Goal: Task Accomplishment & Management: Manage account settings

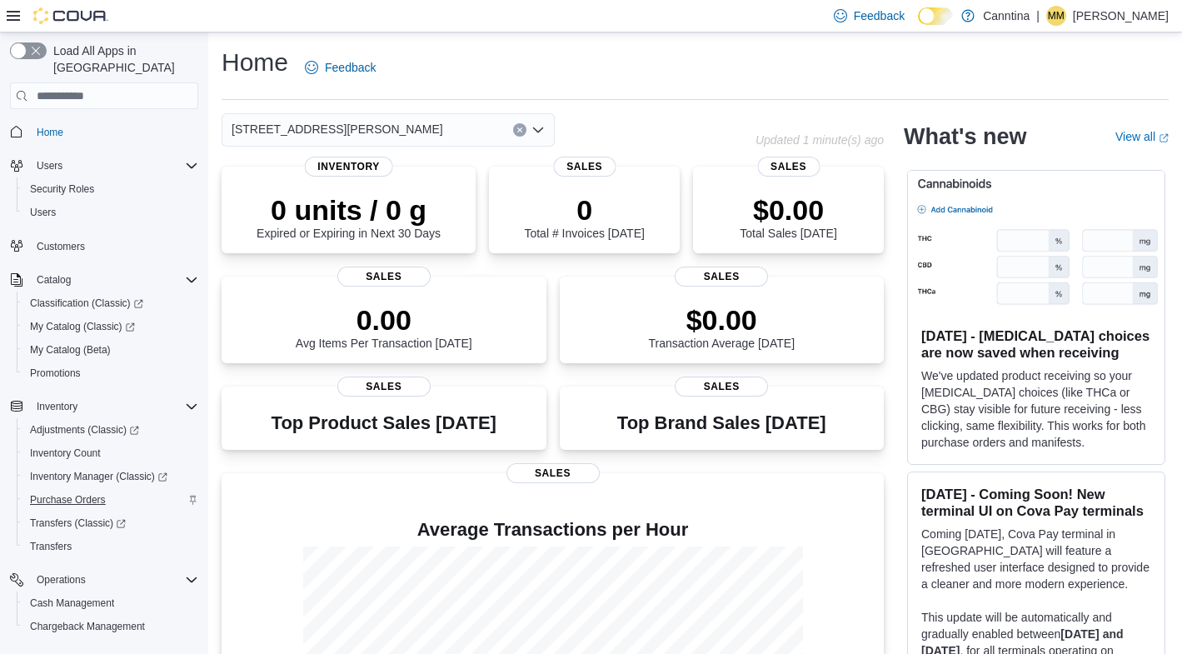
scroll to position [147, 0]
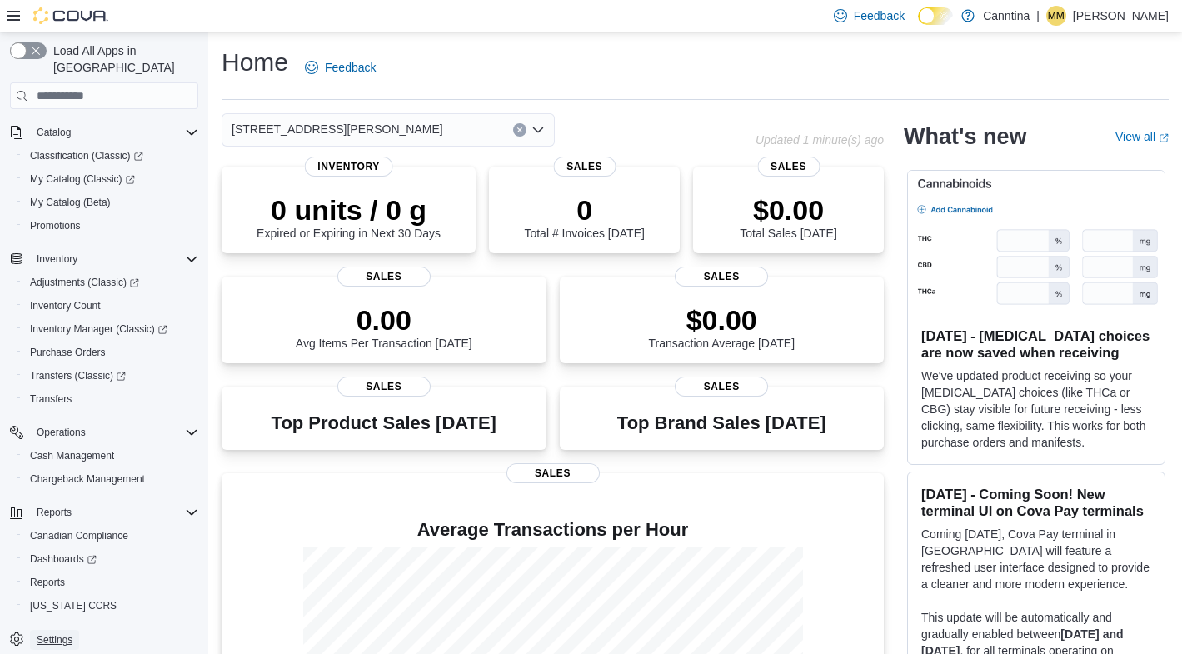
click at [67, 633] on span "Settings" at bounding box center [55, 639] width 36 height 13
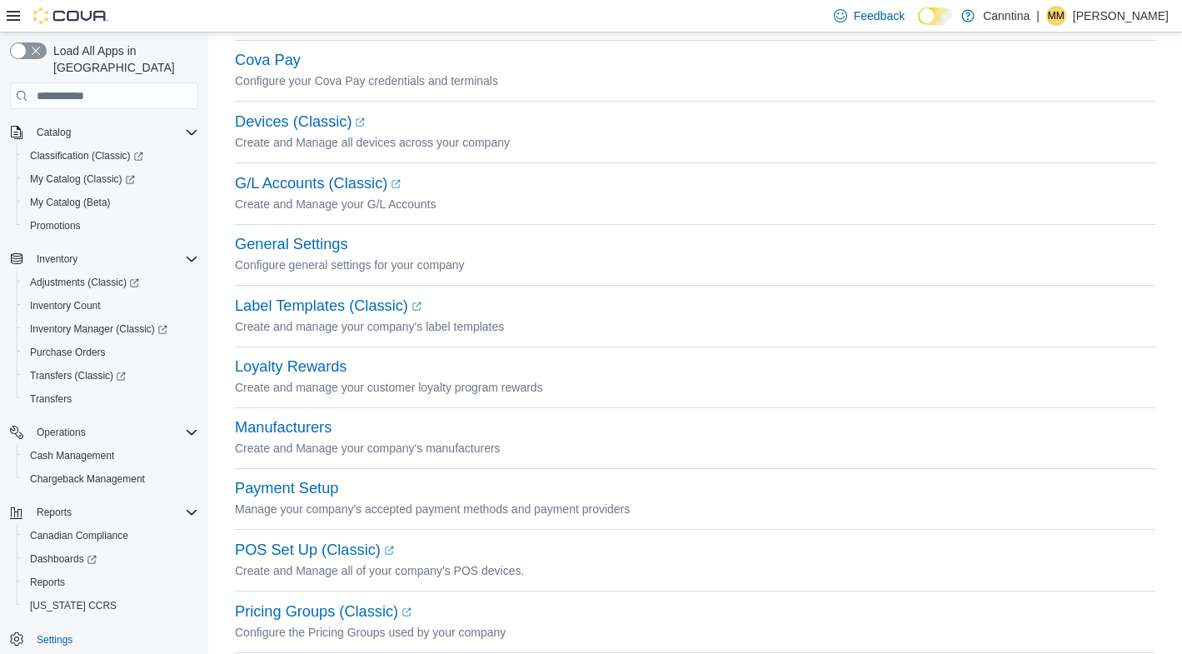
scroll to position [714, 0]
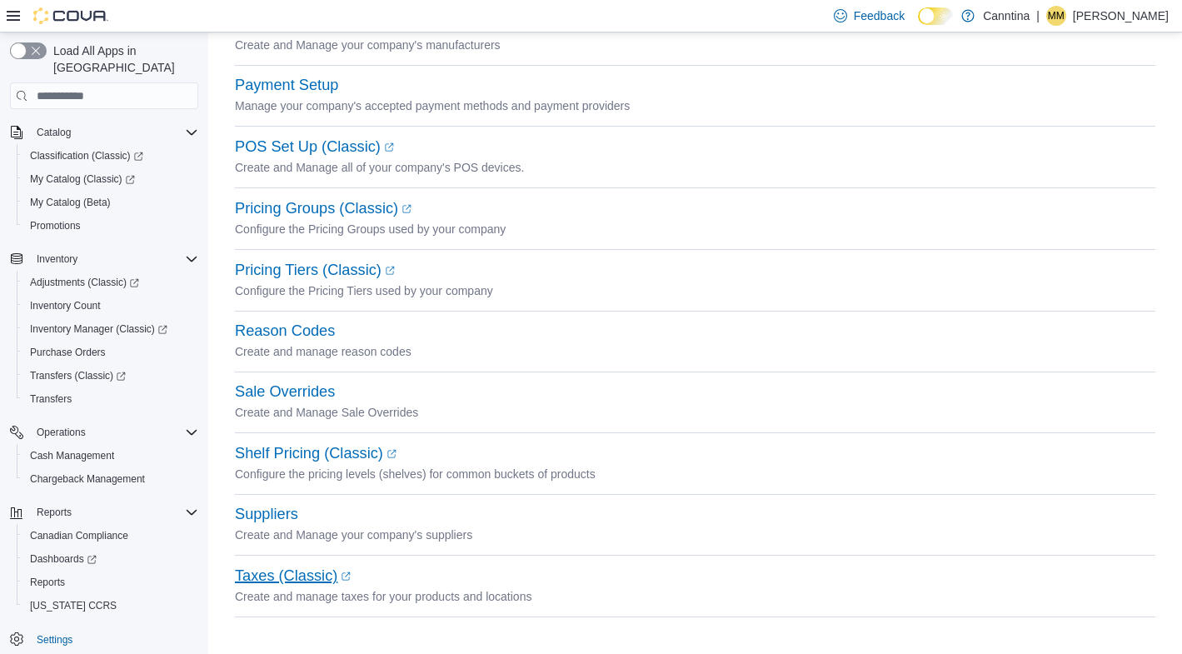
click at [317, 576] on link "Taxes (Classic) (opens in a new tab or window)" at bounding box center [293, 575] width 116 height 17
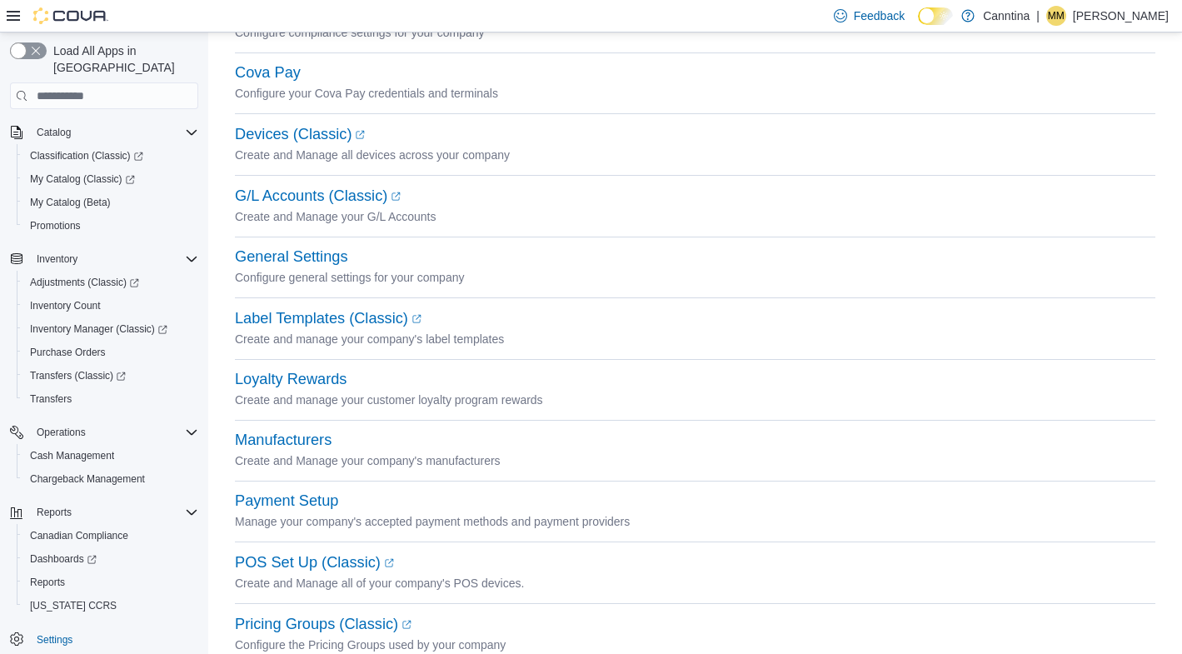
scroll to position [0, 0]
